Goal: Register for event/course

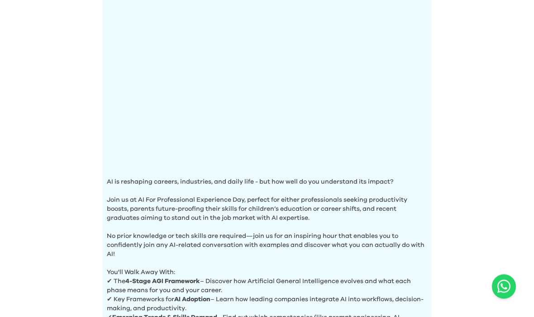
scroll to position [130, 0]
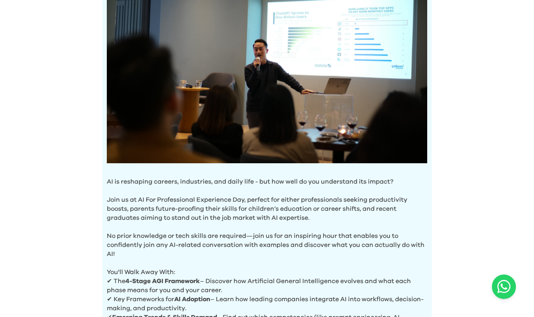
click at [1, 5] on div "AI Experience Day AI is reshaping careers, industries, and daily life - but how…" at bounding box center [267, 227] width 534 height 714
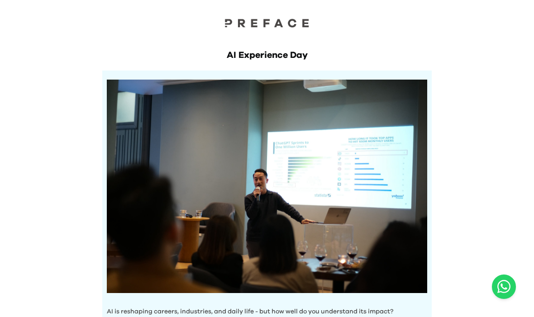
click at [431, 166] on div "AI is reshaping careers, industries, and daily life - but how well do you under…" at bounding box center [266, 280] width 329 height 418
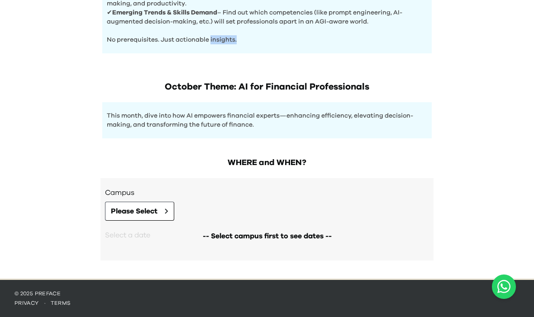
scroll to position [402, 0]
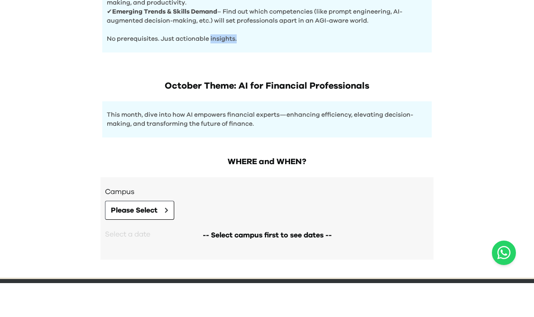
click at [317, 220] on h3 "Campus" at bounding box center [267, 225] width 324 height 11
click at [355, 220] on h3 "Campus" at bounding box center [267, 225] width 324 height 11
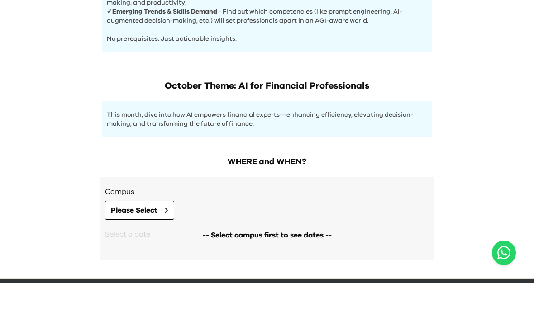
click at [361, 181] on div "WHERE and WHEN? Campus Please Select -- Select campus first to see dates -- Sel…" at bounding box center [267, 246] width 348 height 131
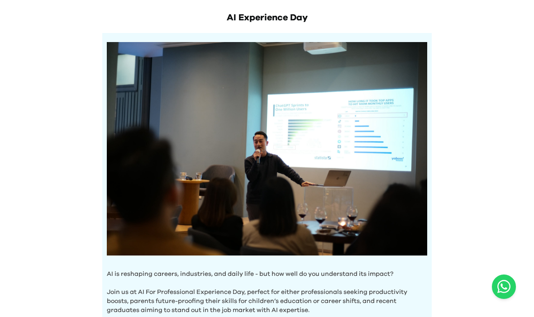
scroll to position [0, 0]
